Goal: Find specific page/section: Find specific page/section

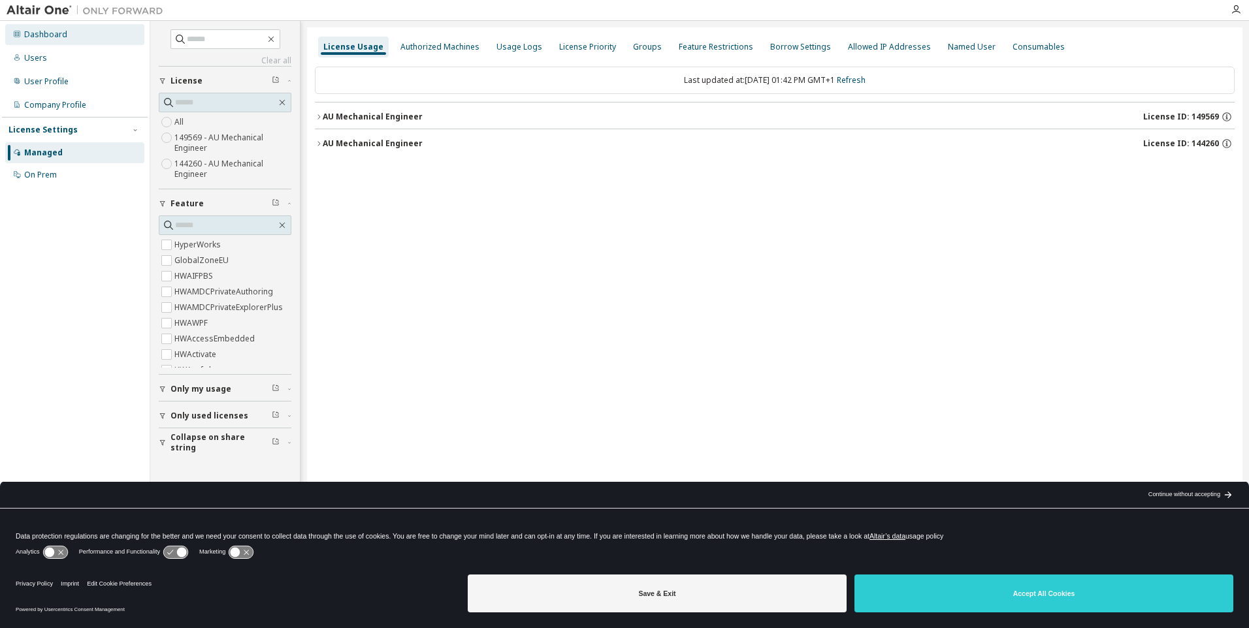
click at [61, 29] on div "Dashboard" at bounding box center [45, 34] width 43 height 10
